Goal: Task Accomplishment & Management: Use online tool/utility

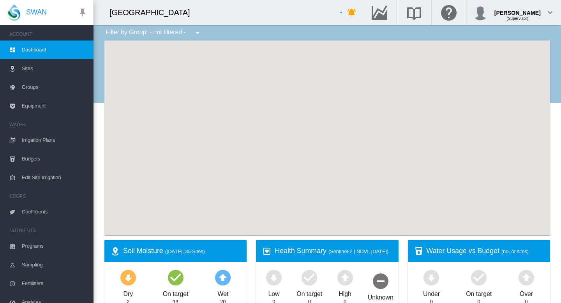
click at [41, 179] on span "Edit Site Irrigation" at bounding box center [54, 177] width 65 height 19
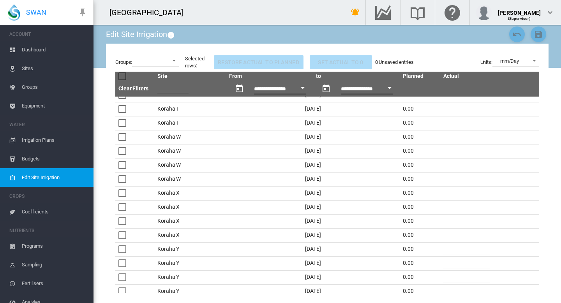
scroll to position [917, 0]
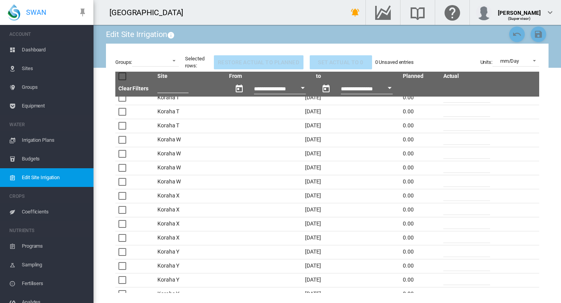
click at [121, 253] on div at bounding box center [122, 252] width 8 height 8
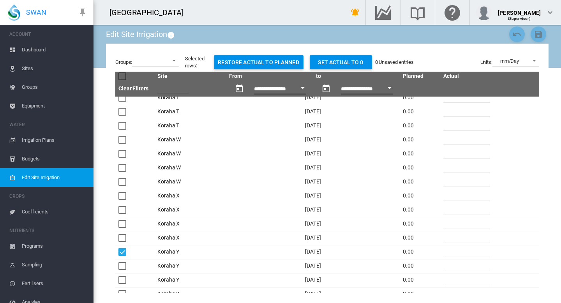
scroll to position [926, 0]
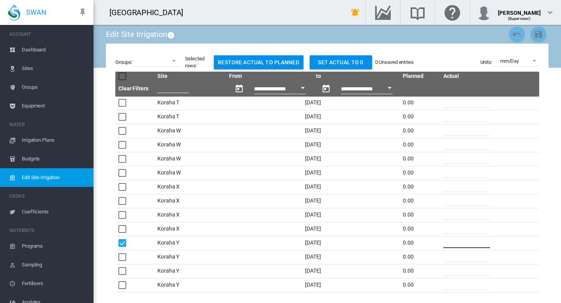
click at [446, 244] on input "*" at bounding box center [466, 242] width 47 height 12
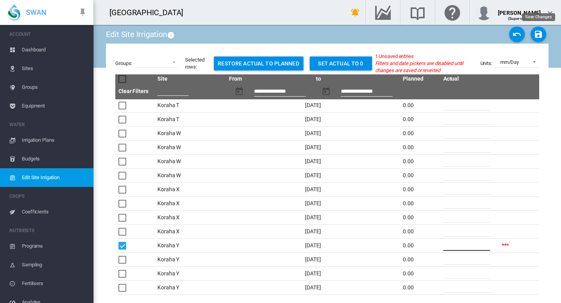
type input "**"
click at [539, 35] on md-icon "icon-content-save" at bounding box center [538, 34] width 9 height 9
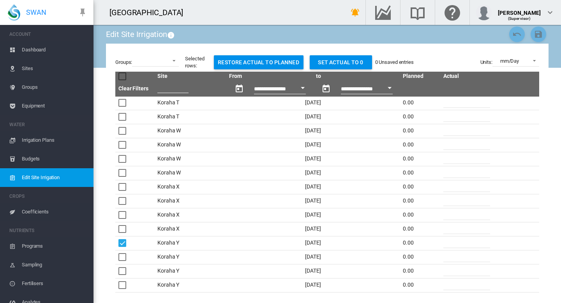
click at [38, 47] on span "Dashboard" at bounding box center [54, 50] width 65 height 19
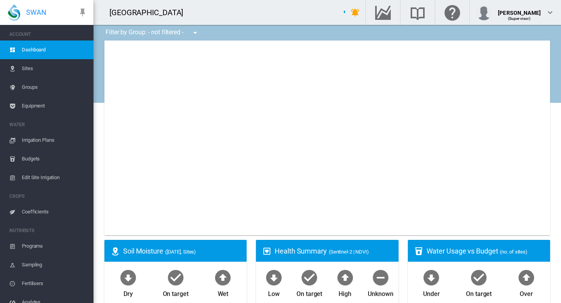
type input "**********"
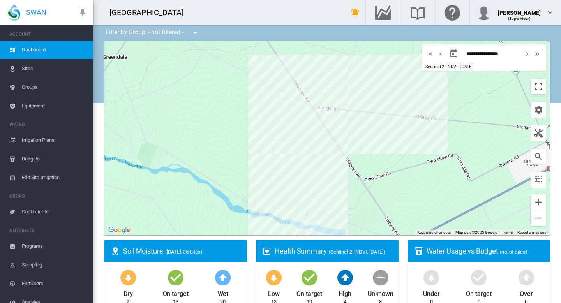
click at [23, 70] on span "Sites" at bounding box center [54, 68] width 65 height 19
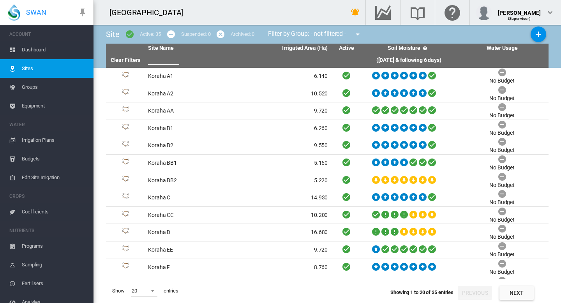
click at [32, 175] on span "Edit Site Irrigation" at bounding box center [54, 177] width 65 height 19
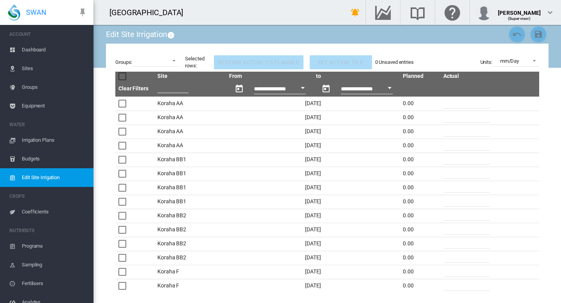
click at [123, 216] on div at bounding box center [122, 216] width 8 height 8
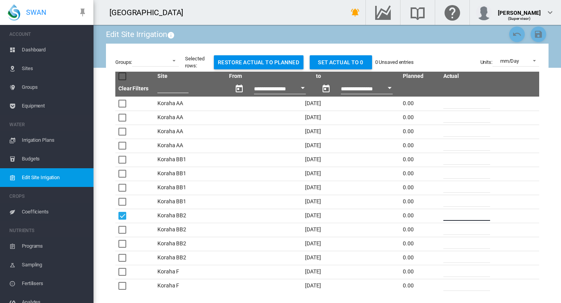
click at [446, 217] on input "*" at bounding box center [466, 215] width 47 height 12
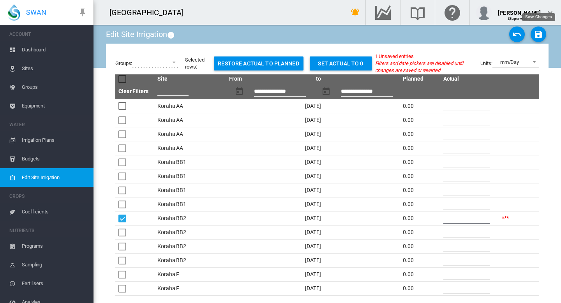
type input "**"
click at [539, 37] on md-icon "icon-content-save" at bounding box center [538, 34] width 9 height 9
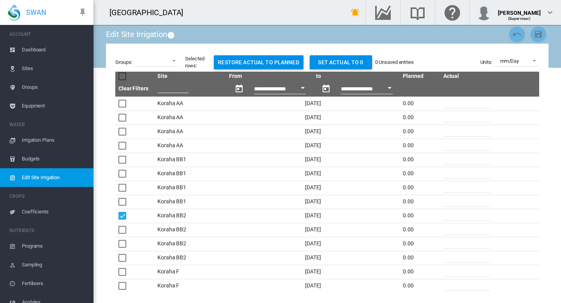
click at [33, 50] on span "Dashboard" at bounding box center [54, 50] width 65 height 19
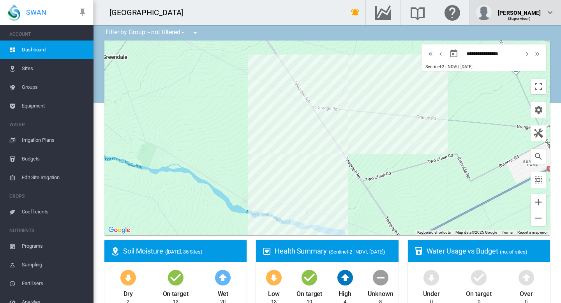
click at [551, 14] on md-icon "icon-chevron-down" at bounding box center [549, 12] width 9 height 9
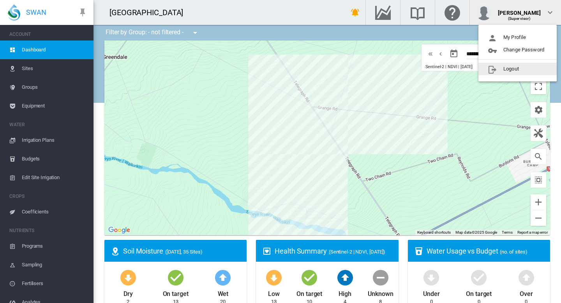
click at [509, 71] on button "Logout" at bounding box center [517, 69] width 78 height 12
